Goal: Information Seeking & Learning: Learn about a topic

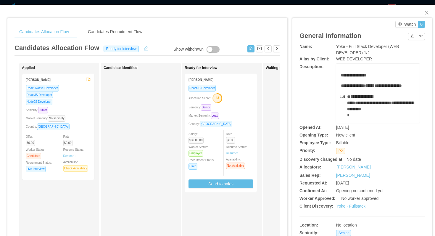
click at [238, 118] on div "Market Seniority: Lead" at bounding box center [221, 115] width 65 height 7
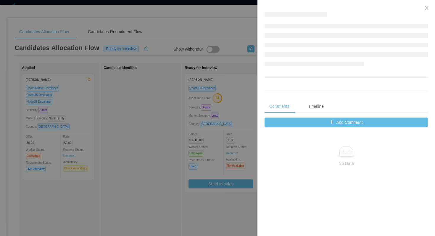
click at [236, 64] on div at bounding box center [217, 118] width 435 height 236
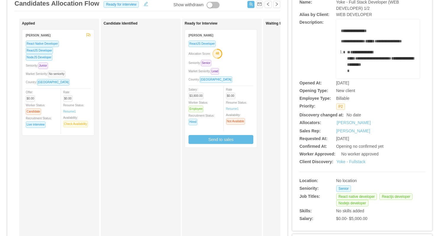
scroll to position [45, 0]
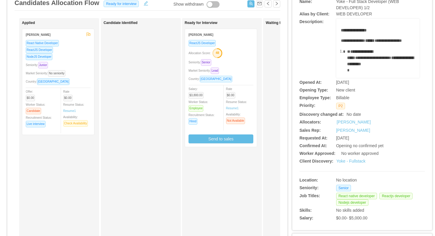
click at [247, 47] on div "ReactJS Developer Allocation Score: 48 Seniority: Senior Market Seniority: Lead…" at bounding box center [221, 92] width 65 height 104
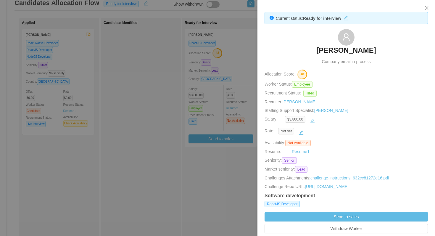
click at [237, 85] on div at bounding box center [217, 118] width 435 height 236
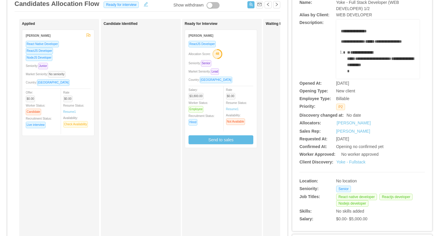
scroll to position [42, 0]
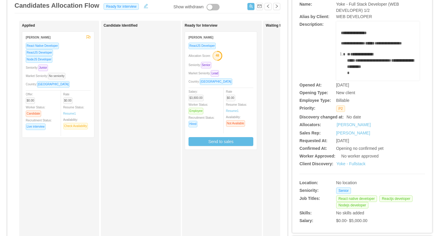
click at [248, 55] on div "Allocation Score: 48" at bounding box center [221, 55] width 65 height 9
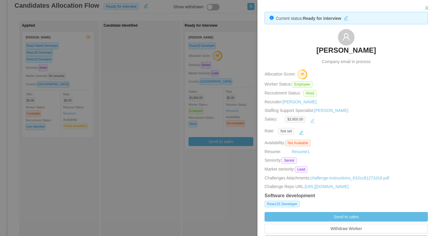
click at [317, 121] on button "button" at bounding box center [312, 120] width 9 height 9
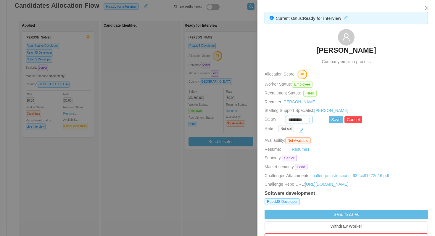
drag, startPoint x: 296, startPoint y: 120, endPoint x: 291, endPoint y: 120, distance: 5.0
click at [291, 120] on input "*********" at bounding box center [299, 120] width 26 height 7
click at [330, 120] on button "Save" at bounding box center [336, 119] width 14 height 7
type input "*********"
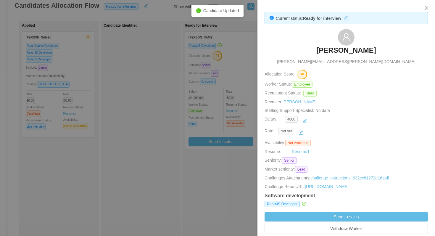
click at [250, 61] on div at bounding box center [217, 118] width 435 height 236
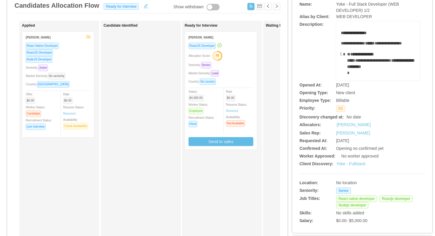
click at [237, 70] on div "Market Seniority: Lead" at bounding box center [221, 73] width 65 height 7
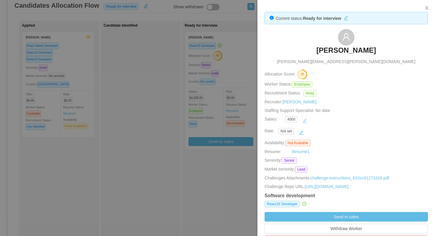
click at [307, 121] on button "button" at bounding box center [304, 120] width 9 height 9
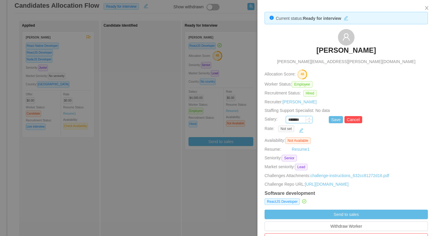
click at [294, 121] on input "*******" at bounding box center [299, 120] width 26 height 7
click at [328, 120] on div "*******" at bounding box center [306, 119] width 43 height 7
click at [330, 120] on button "Save" at bounding box center [336, 119] width 14 height 7
type input "*******"
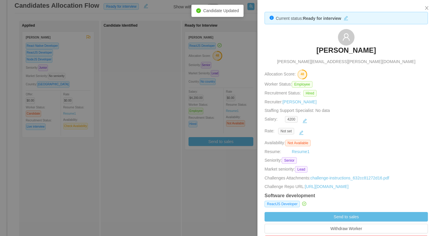
click at [230, 144] on div at bounding box center [217, 118] width 435 height 236
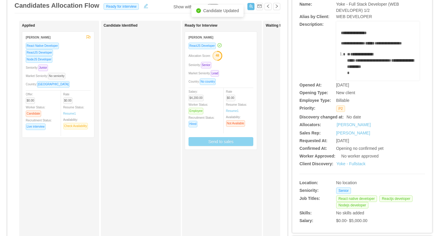
click at [230, 144] on button "Send to sales" at bounding box center [221, 141] width 65 height 9
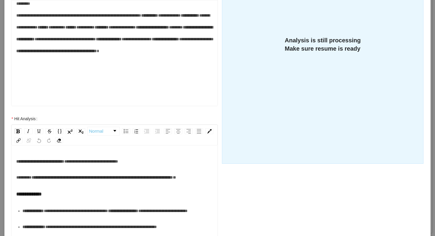
scroll to position [54, 0]
drag, startPoint x: 86, startPoint y: 70, endPoint x: 60, endPoint y: 71, distance: 25.8
click at [122, 41] on span "**********" at bounding box center [137, 39] width 30 height 4
drag, startPoint x: 100, startPoint y: 81, endPoint x: 57, endPoint y: 83, distance: 43.0
click at [158, 41] on span "**********" at bounding box center [175, 39] width 35 height 4
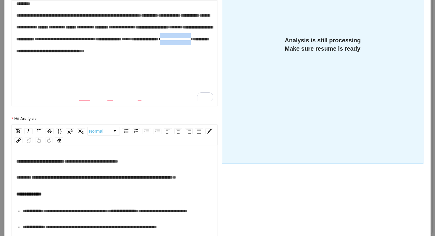
paste div "To enrich screen reader interactions, please activate Accessibility in Grammarl…"
click at [132, 69] on div "**********" at bounding box center [114, 33] width 197 height 71
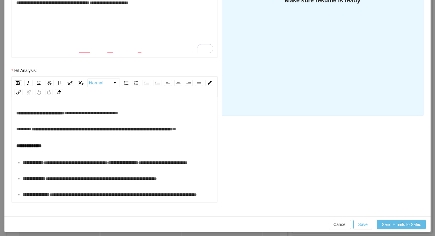
scroll to position [188, 0]
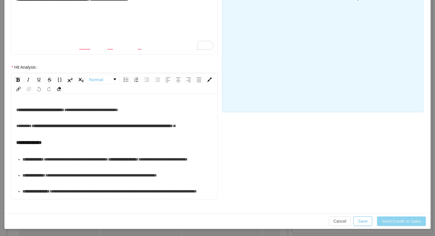
click at [385, 220] on button "Send Emails to Sales" at bounding box center [401, 221] width 49 height 9
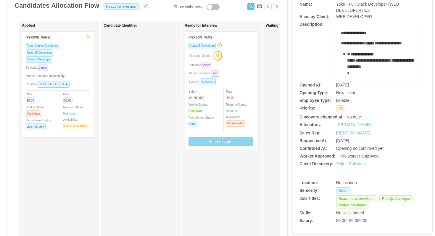
scroll to position [0, 0]
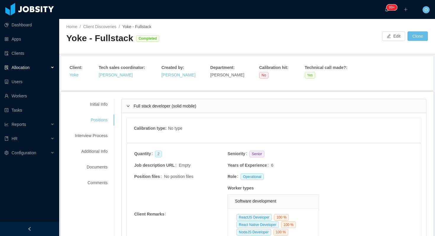
scroll to position [567, 0]
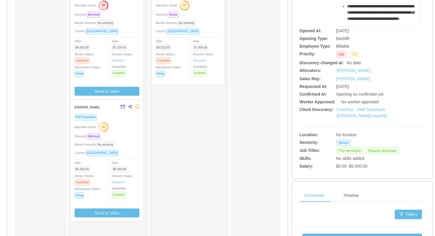
scroll to position [133, 0]
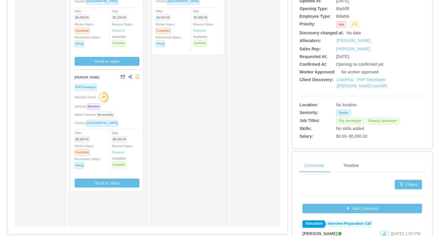
click at [131, 114] on div "Market Seniority: No seniority" at bounding box center [107, 114] width 65 height 7
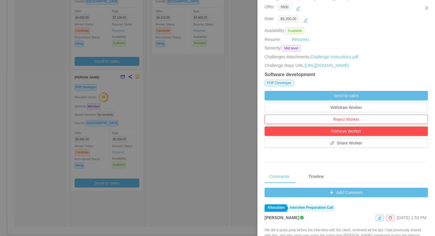
scroll to position [116, 0]
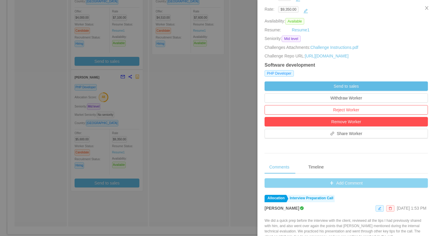
click at [268, 186] on button "Add Comment" at bounding box center [346, 182] width 163 height 9
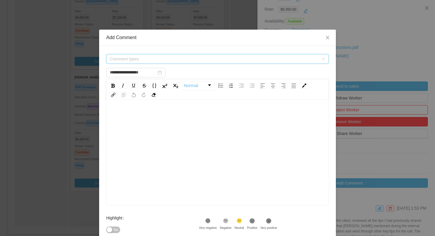
click at [205, 58] on span "Comment types" at bounding box center [214, 59] width 209 height 6
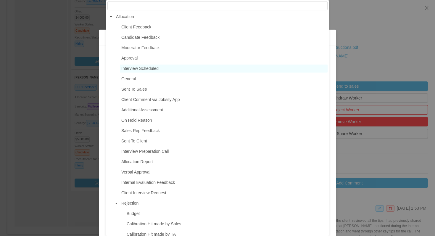
click at [162, 66] on span "Interview Scheduled" at bounding box center [224, 69] width 208 height 8
type input "**********"
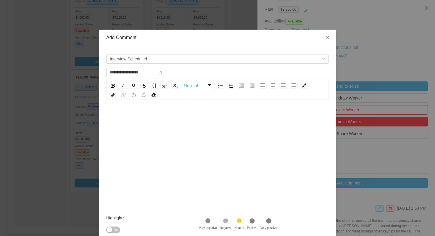
click at [160, 147] on div "rdw-editor" at bounding box center [218, 162] width 214 height 104
click at [257, 224] on div ".st1{fill:#232323}" at bounding box center [252, 222] width 10 height 8
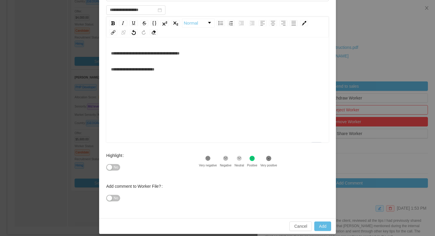
scroll to position [68, 0]
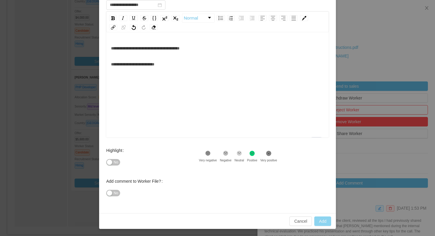
click at [318, 219] on button "Add" at bounding box center [323, 221] width 17 height 9
type input "**********"
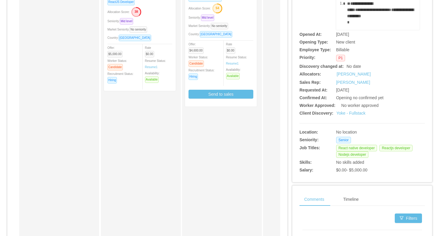
scroll to position [126, 0]
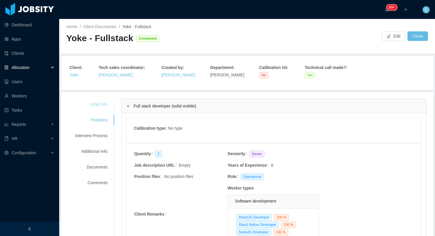
click at [107, 102] on div "Initial Info" at bounding box center [91, 104] width 47 height 11
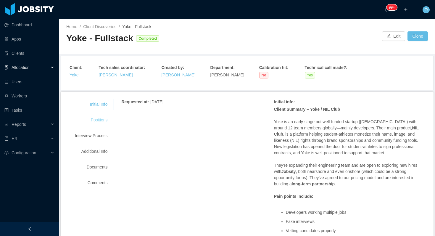
click at [94, 118] on div "Positions" at bounding box center [91, 120] width 47 height 11
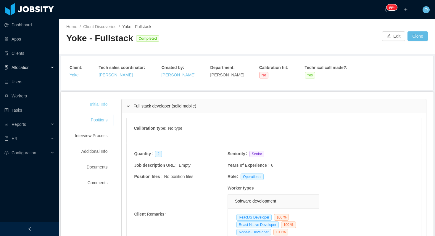
click at [100, 102] on div "Initial Info" at bounding box center [91, 104] width 47 height 11
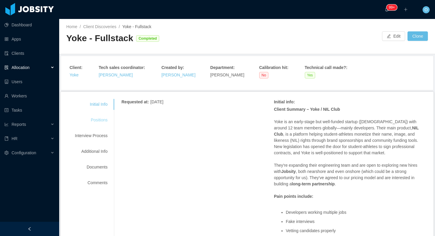
click at [99, 118] on div "Positions" at bounding box center [91, 120] width 47 height 11
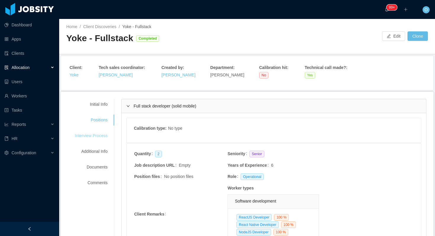
click at [105, 136] on div "Interview Process" at bounding box center [91, 135] width 47 height 11
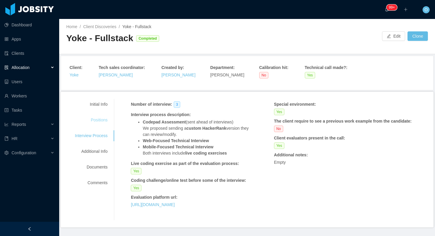
click at [104, 120] on div "Positions" at bounding box center [91, 120] width 47 height 11
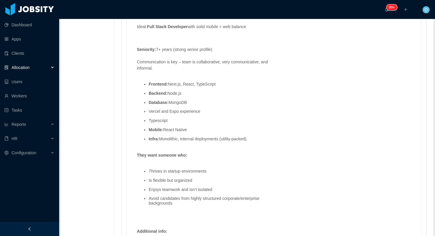
scroll to position [570, 0]
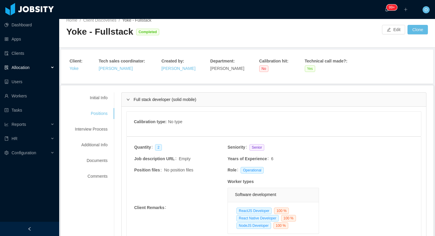
scroll to position [6, 0]
click at [106, 129] on div "Interview Process" at bounding box center [91, 129] width 47 height 11
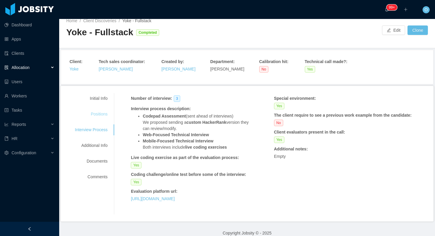
click at [102, 113] on div "Positions" at bounding box center [91, 114] width 47 height 11
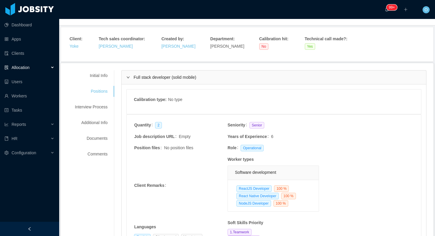
scroll to position [0, 0]
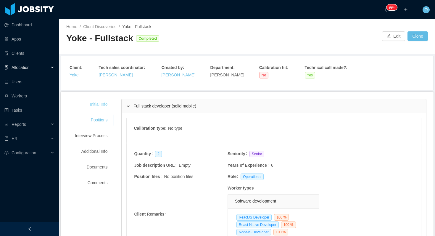
click at [105, 103] on div "Initial Info" at bounding box center [91, 104] width 47 height 11
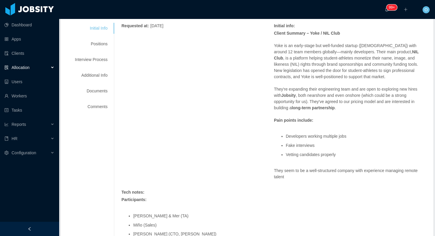
scroll to position [78, 0]
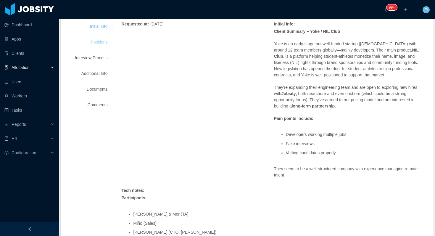
click at [105, 39] on div "Positions" at bounding box center [91, 42] width 47 height 11
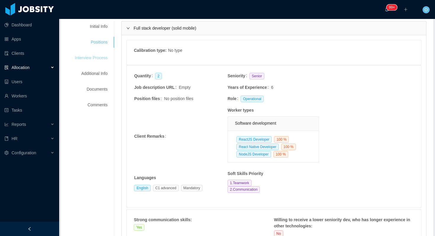
click at [105, 59] on div "Interview Process" at bounding box center [91, 57] width 47 height 11
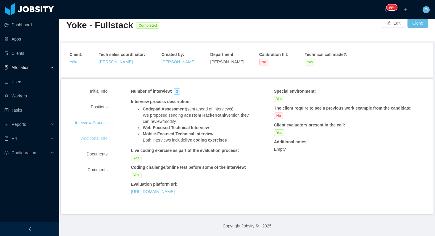
click at [100, 142] on div "Additional Info" at bounding box center [91, 138] width 47 height 11
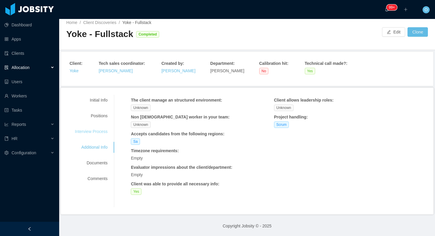
click at [99, 129] on div "Interview Process" at bounding box center [91, 131] width 47 height 11
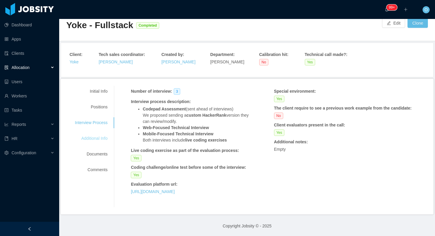
click at [100, 140] on div "Additional Info" at bounding box center [91, 138] width 47 height 11
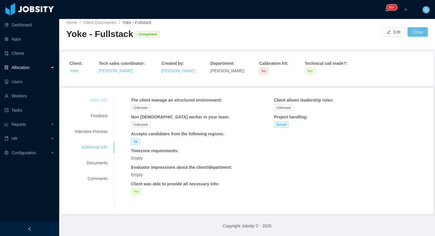
click at [102, 98] on div "Initial Info" at bounding box center [91, 100] width 47 height 11
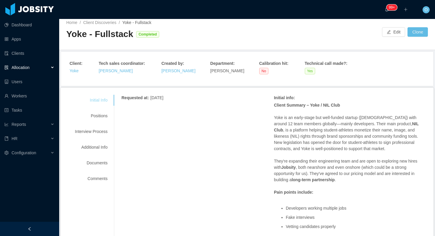
scroll to position [78, 0]
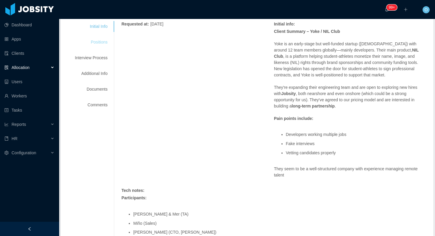
click at [101, 41] on div "Positions" at bounding box center [91, 42] width 47 height 11
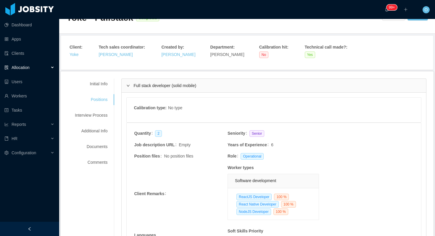
scroll to position [12, 0]
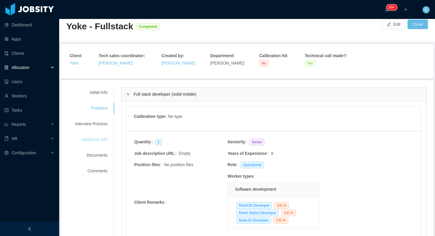
click at [99, 141] on div "Additional Info" at bounding box center [91, 139] width 47 height 11
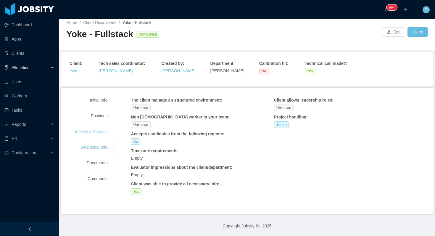
click at [98, 127] on div "Interview Process" at bounding box center [91, 131] width 47 height 11
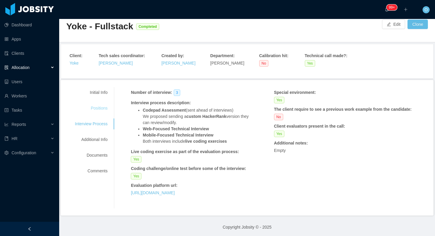
click at [101, 108] on div "Positions" at bounding box center [91, 108] width 47 height 11
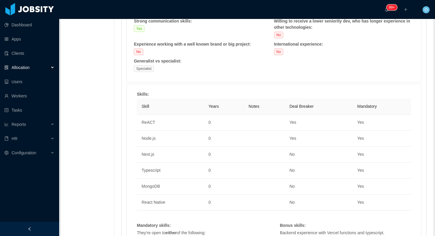
scroll to position [279, 0]
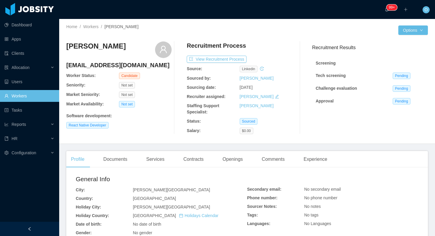
scroll to position [178, 0]
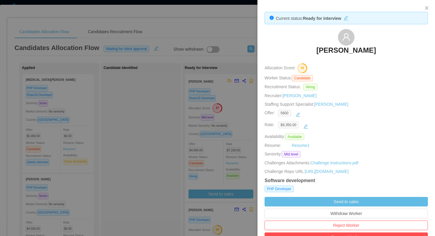
scroll to position [116, 0]
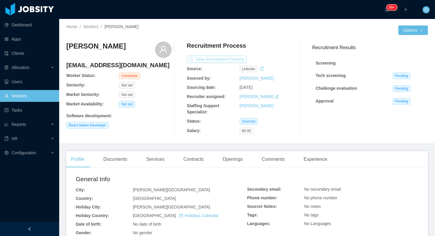
click at [229, 58] on button "View Recruitment Process" at bounding box center [217, 59] width 60 height 7
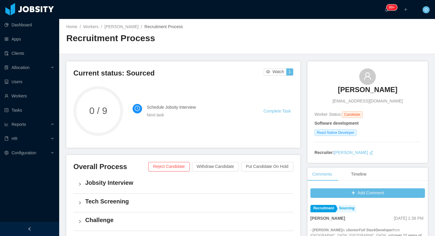
click at [105, 186] on h4 "Jobsity Interview" at bounding box center [186, 183] width 203 height 8
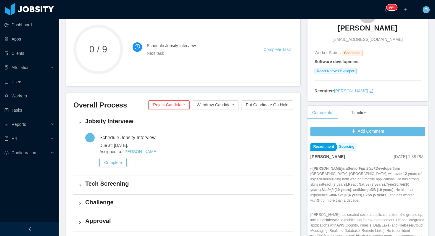
scroll to position [84, 0]
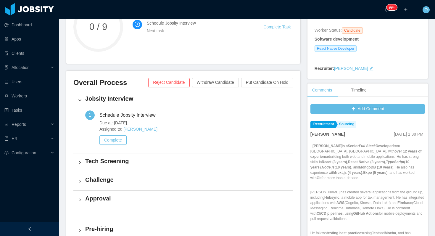
click at [133, 164] on h4 "Tech Screening" at bounding box center [186, 161] width 203 height 8
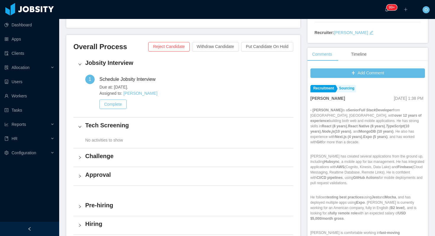
scroll to position [96, 0]
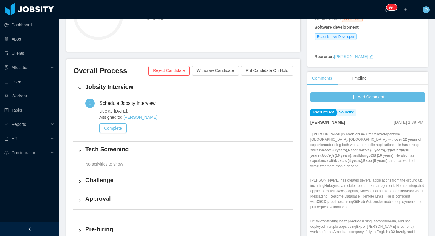
click at [85, 151] on div "Tech Screening" at bounding box center [183, 151] width 220 height 18
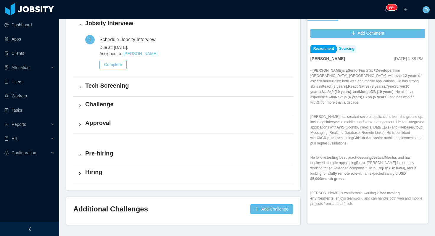
scroll to position [161, 0]
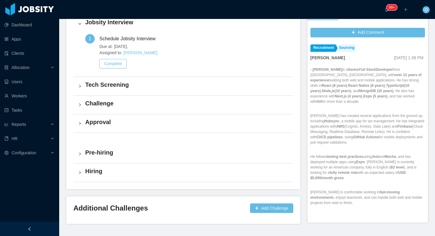
click at [95, 88] on h4 "Tech Screening" at bounding box center [186, 85] width 203 height 8
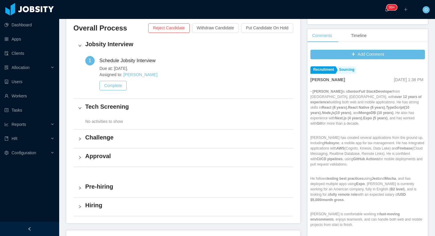
scroll to position [150, 0]
